Goal: Navigation & Orientation: Go to known website

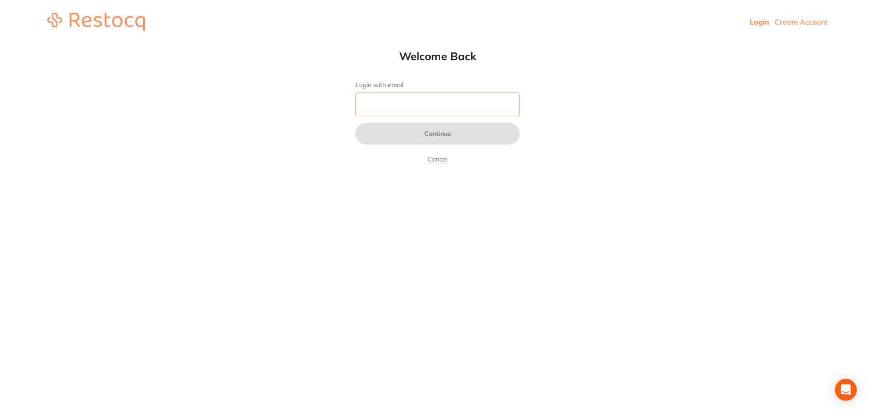
click at [419, 105] on input "Login with email" at bounding box center [437, 104] width 164 height 24
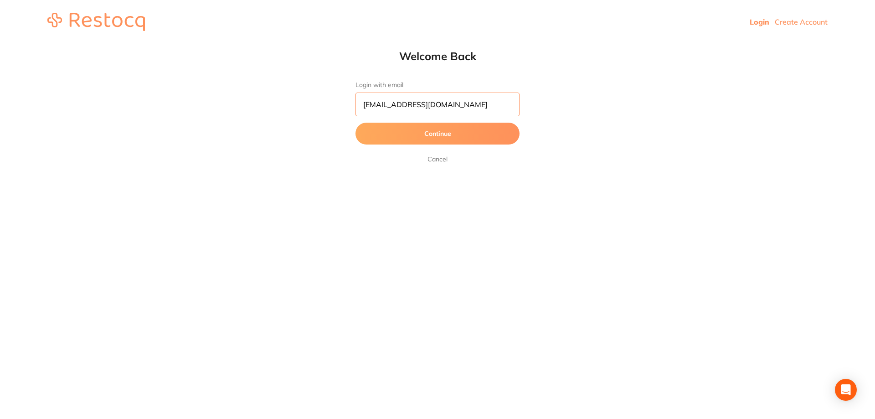
click at [461, 105] on input "[EMAIL_ADDRESS][DOMAIN_NAME]" at bounding box center [437, 104] width 164 height 24
type input "[EMAIL_ADDRESS][DOMAIN_NAME]"
click at [433, 133] on button "Continue" at bounding box center [437, 134] width 164 height 22
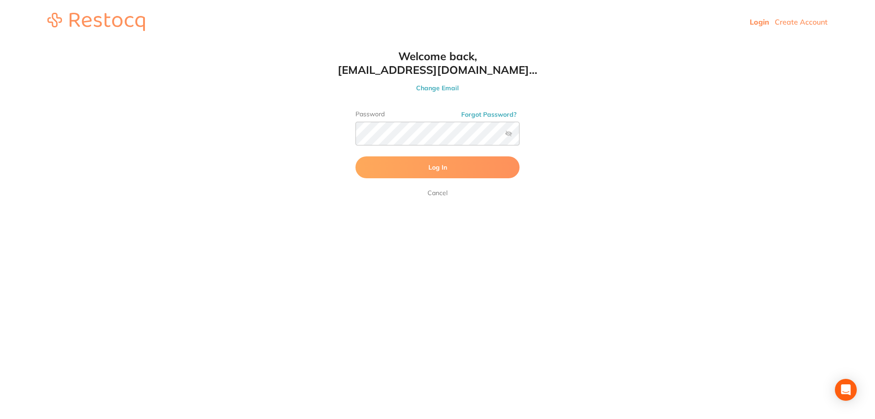
click at [509, 133] on label at bounding box center [508, 133] width 7 height 7
click at [519, 136] on input "checkbox" at bounding box center [519, 136] width 0 height 0
click at [466, 167] on button "Log In" at bounding box center [437, 167] width 164 height 22
